Goal: Transaction & Acquisition: Purchase product/service

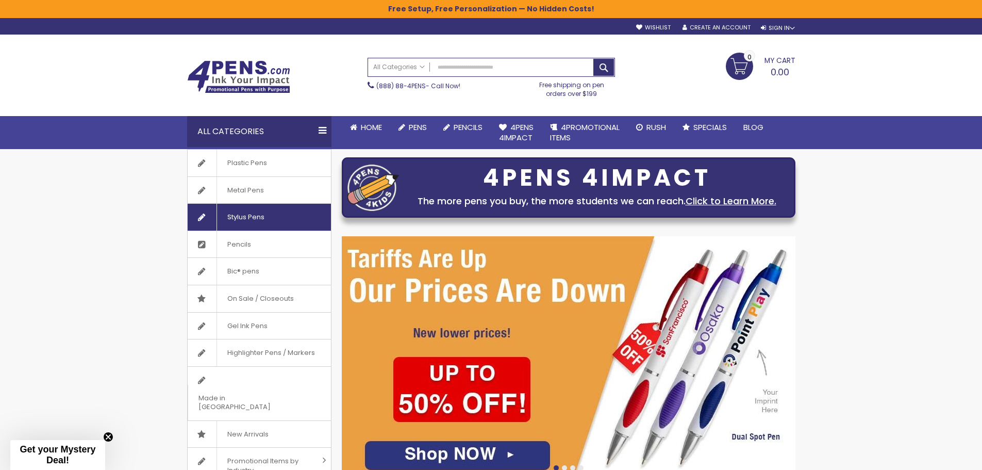
click at [243, 214] on span "Stylus Pens" at bounding box center [246, 217] width 58 height 27
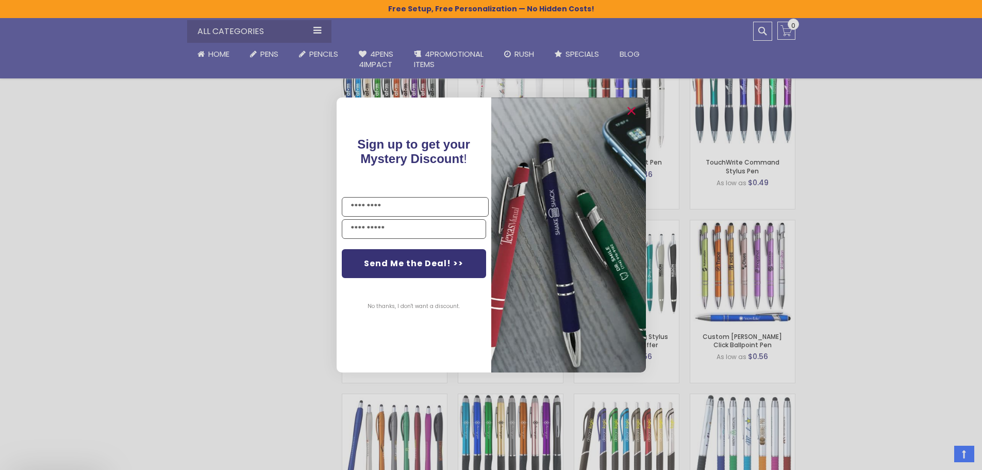
scroll to position [670, 0]
click at [631, 110] on icon "Close dialog" at bounding box center [631, 111] width 7 height 7
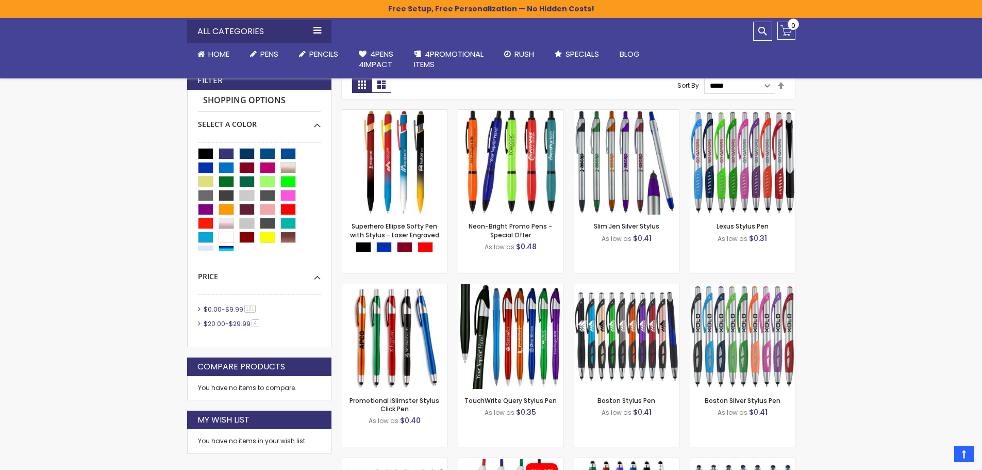
scroll to position [0, 0]
